Goal: Find contact information: Find contact information

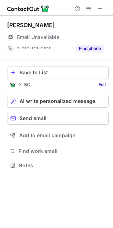
scroll to position [160, 113]
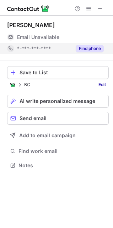
click at [95, 49] on button "Find phone" at bounding box center [90, 48] width 28 height 7
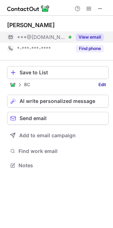
click at [101, 38] on button "View email" at bounding box center [90, 37] width 28 height 7
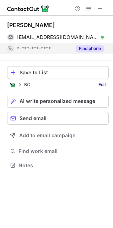
click at [93, 47] on button "Find phone" at bounding box center [90, 48] width 28 height 7
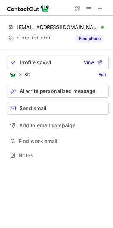
scroll to position [150, 113]
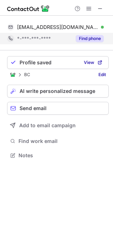
click at [97, 35] on button "Find phone" at bounding box center [90, 38] width 28 height 7
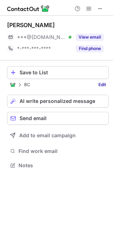
scroll to position [160, 113]
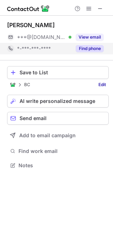
click at [83, 46] on button "Find phone" at bounding box center [90, 48] width 28 height 7
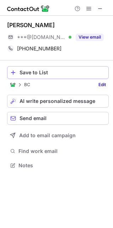
click at [65, 72] on div "Save to List" at bounding box center [63, 73] width 86 height 6
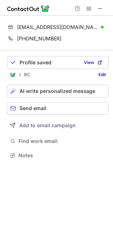
scroll to position [150, 113]
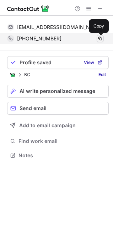
click at [102, 38] on span at bounding box center [101, 39] width 6 height 6
